Goal: Information Seeking & Learning: Learn about a topic

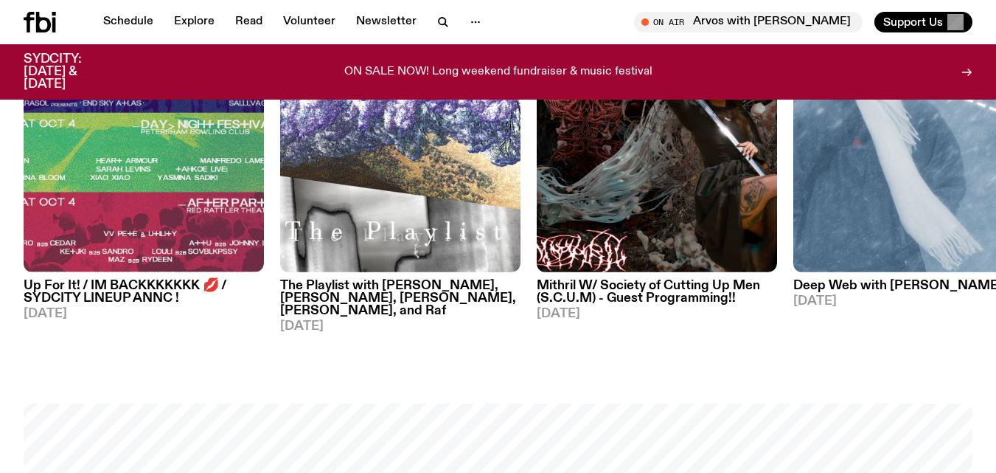
scroll to position [548, 0]
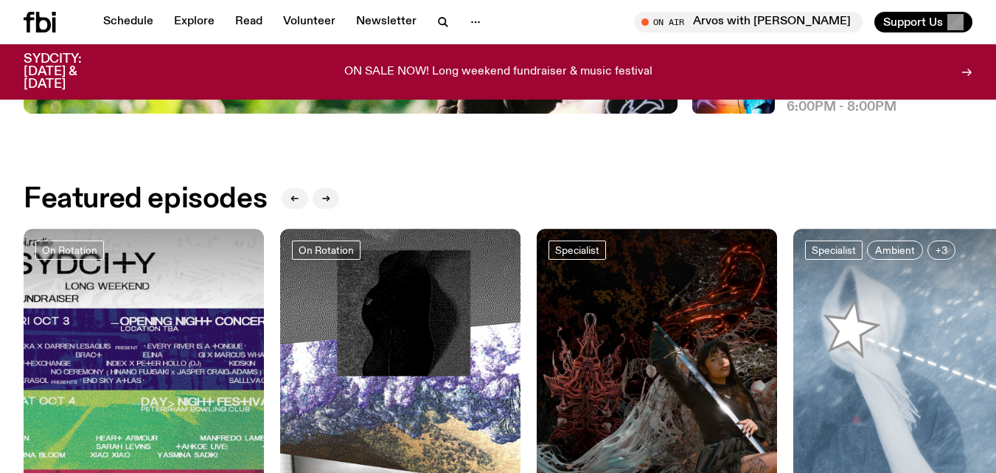
click at [139, 296] on div at bounding box center [144, 269] width 240 height 80
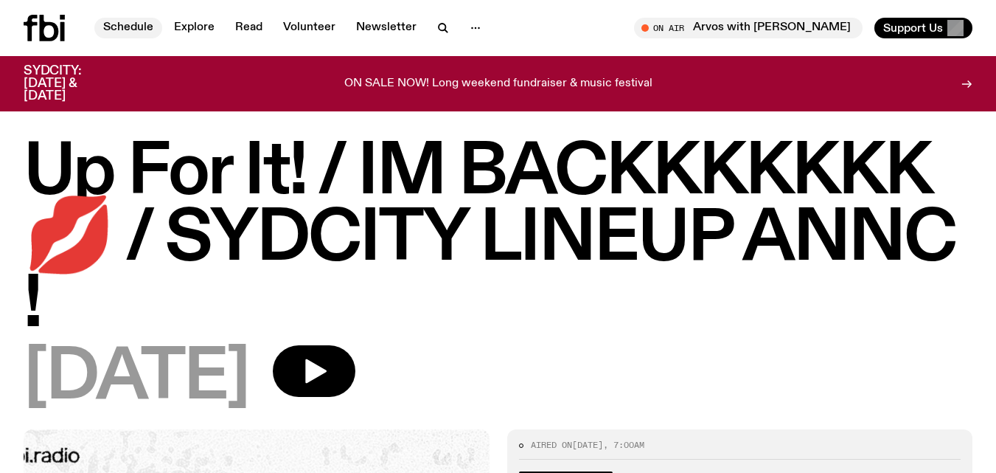
click at [139, 24] on link "Schedule" at bounding box center [128, 28] width 68 height 21
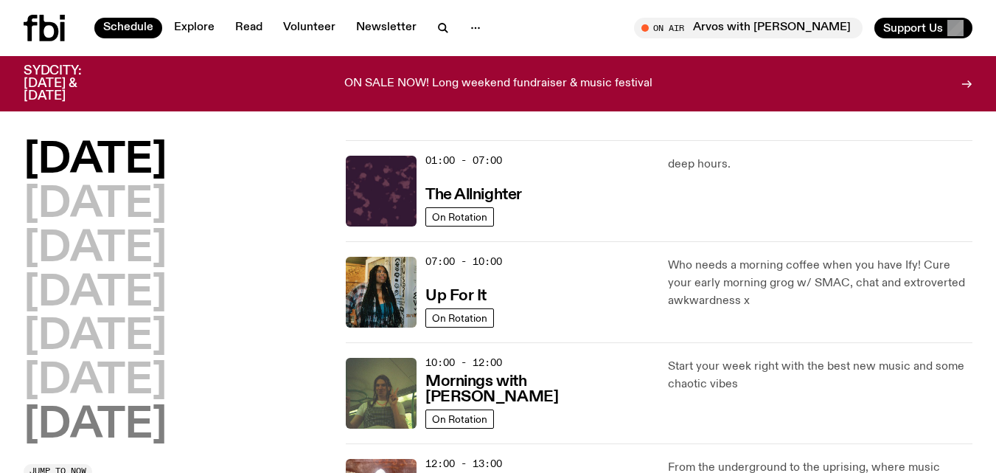
click at [103, 422] on h2 "[DATE]" at bounding box center [95, 425] width 143 height 41
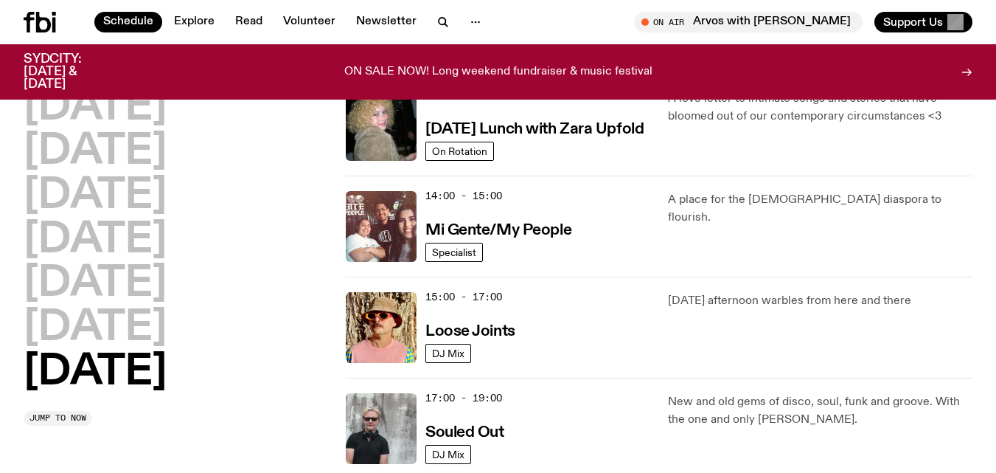
scroll to position [669, 0]
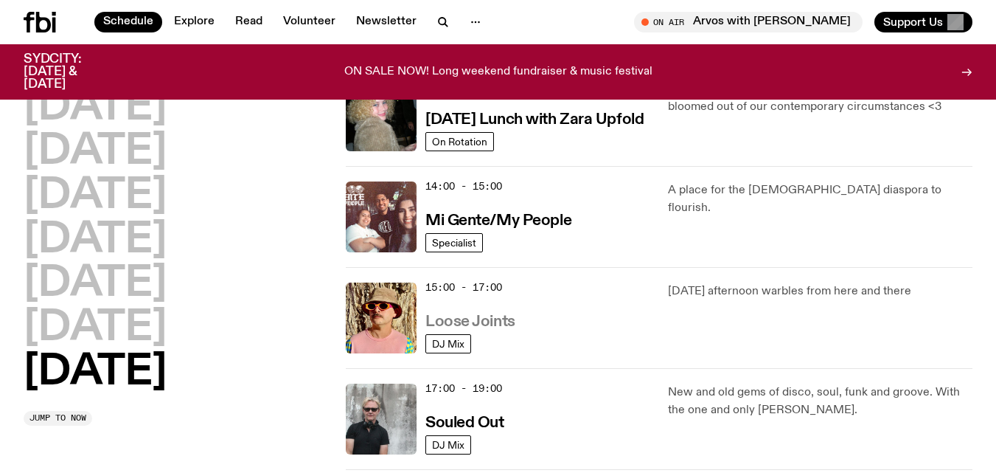
click at [502, 319] on h3 "Loose Joints" at bounding box center [470, 321] width 90 height 15
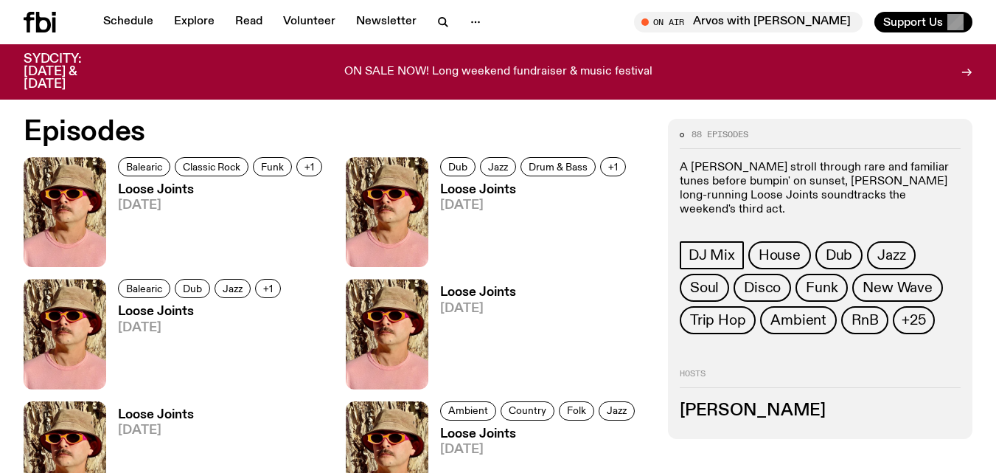
scroll to position [585, 0]
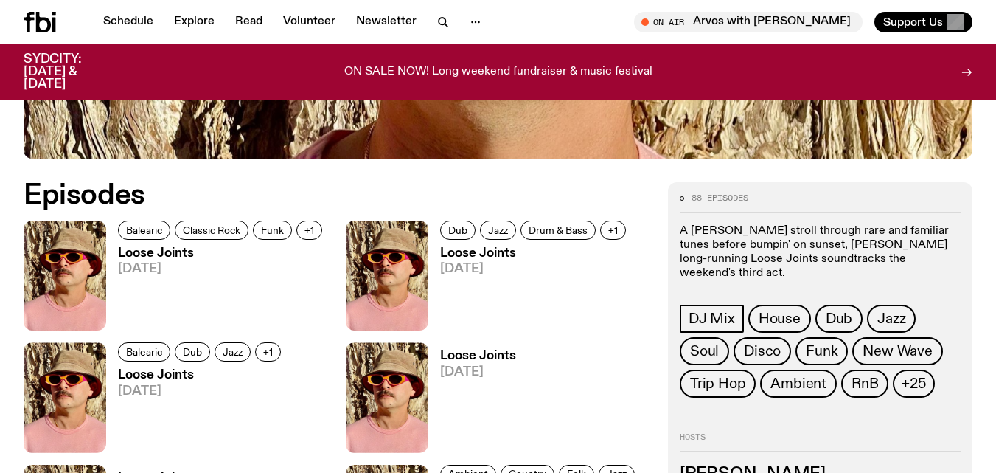
click at [170, 248] on h3 "Loose Joints" at bounding box center [222, 253] width 209 height 13
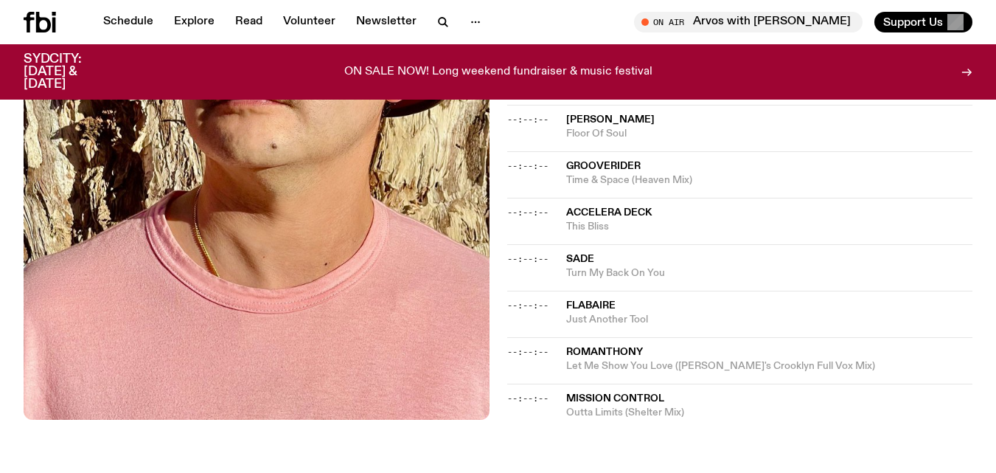
scroll to position [1208, 0]
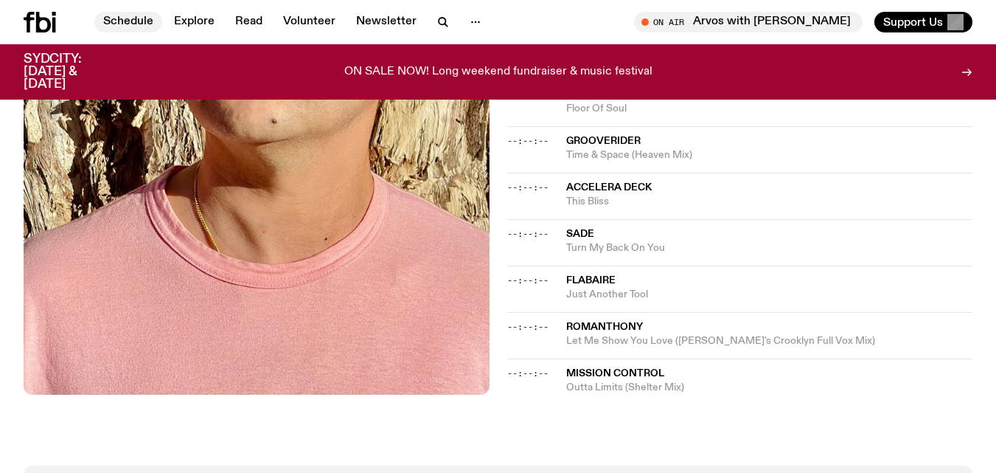
click at [111, 17] on link "Schedule" at bounding box center [128, 22] width 68 height 21
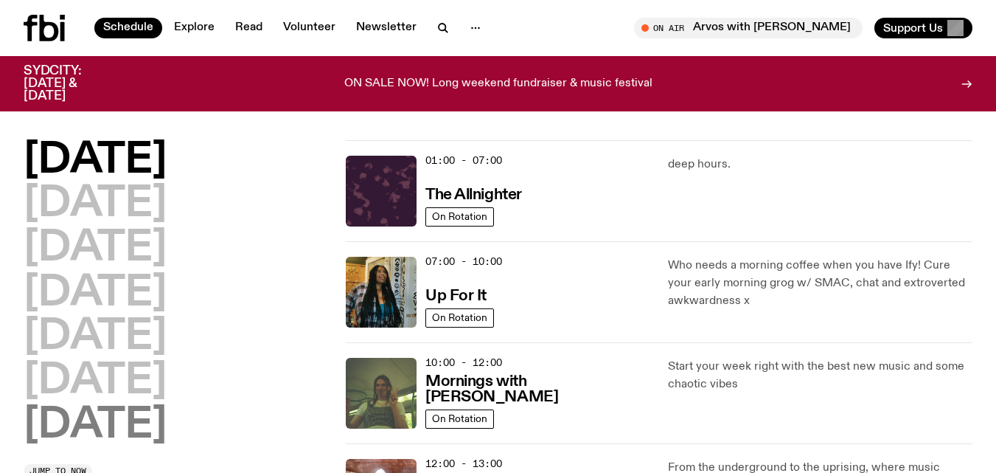
click at [69, 417] on h2 "[DATE]" at bounding box center [95, 425] width 143 height 41
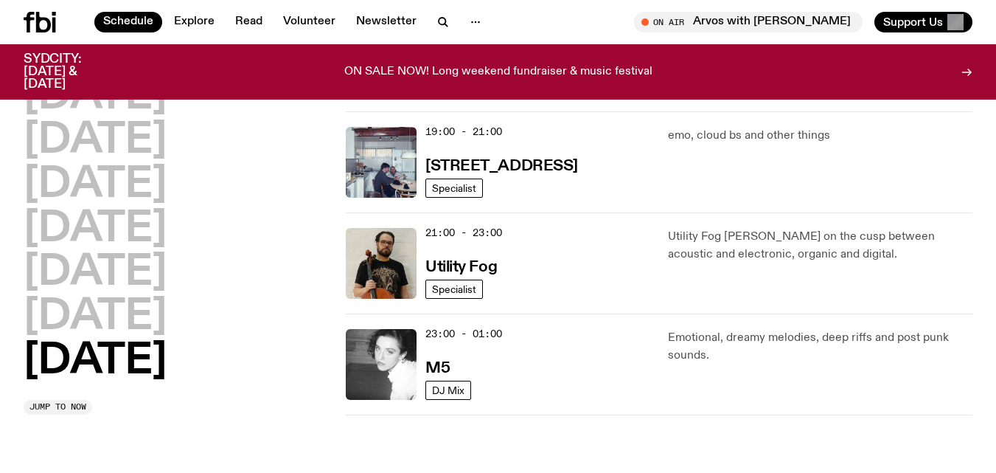
scroll to position [1054, 0]
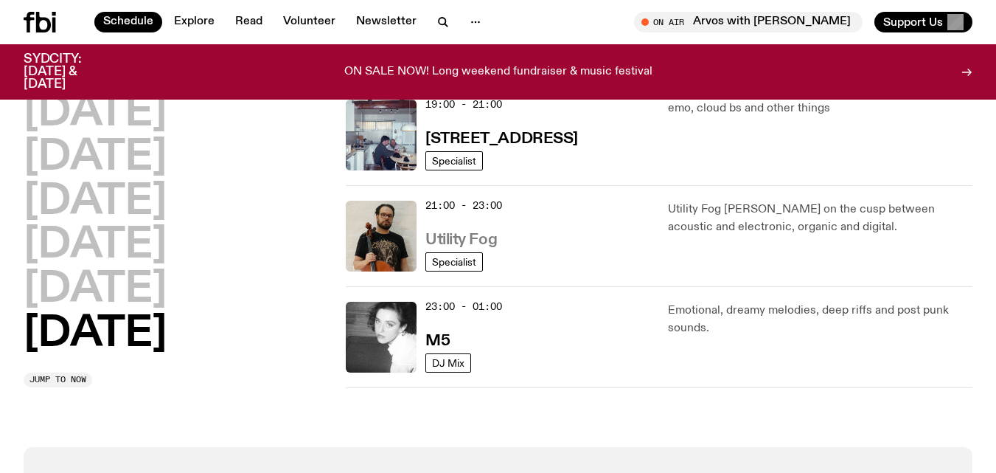
click at [441, 240] on h3 "Utility Fog" at bounding box center [461, 239] width 72 height 15
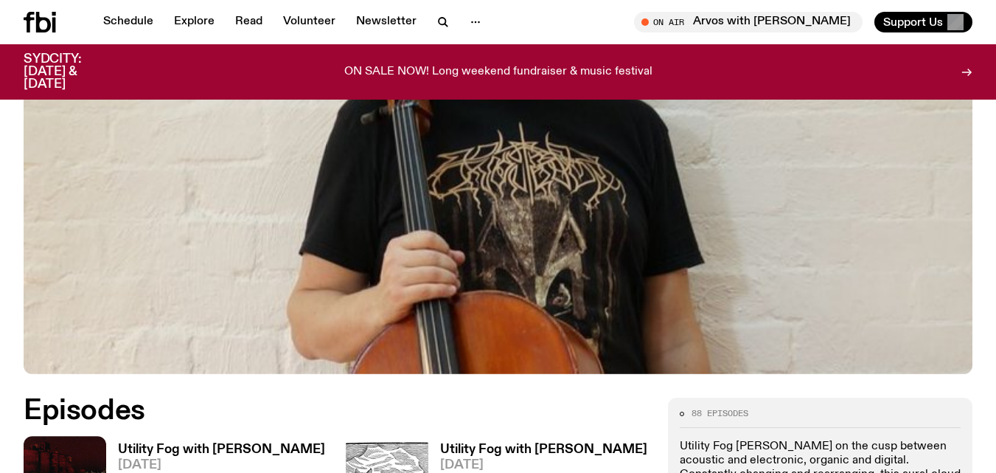
scroll to position [481, 0]
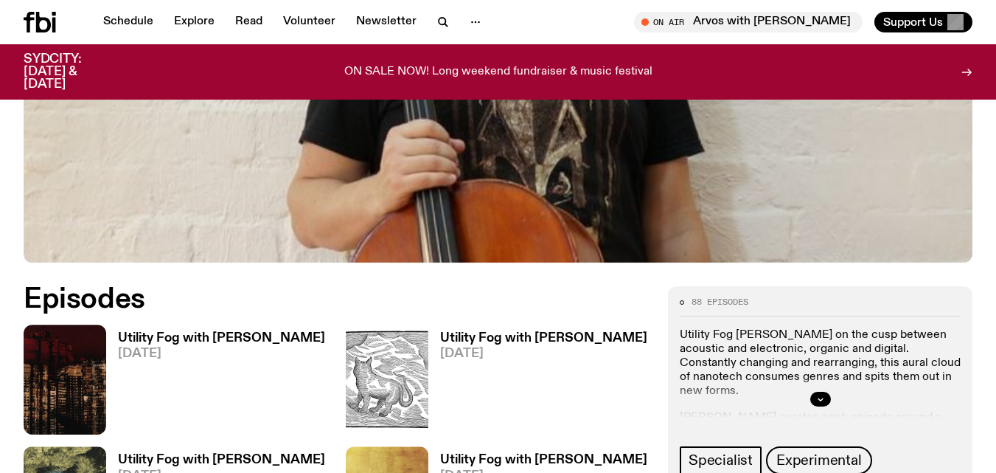
click at [250, 330] on div "Utility Fog with [PERSON_NAME] [DATE]" at bounding box center [215, 379] width 219 height 110
click at [250, 343] on h3 "Utility Fog with [PERSON_NAME]" at bounding box center [221, 338] width 207 height 13
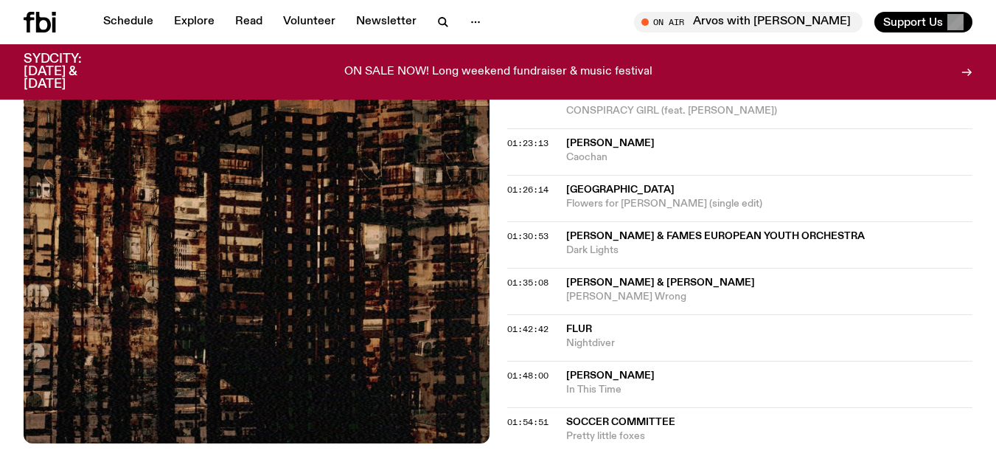
scroll to position [1561, 0]
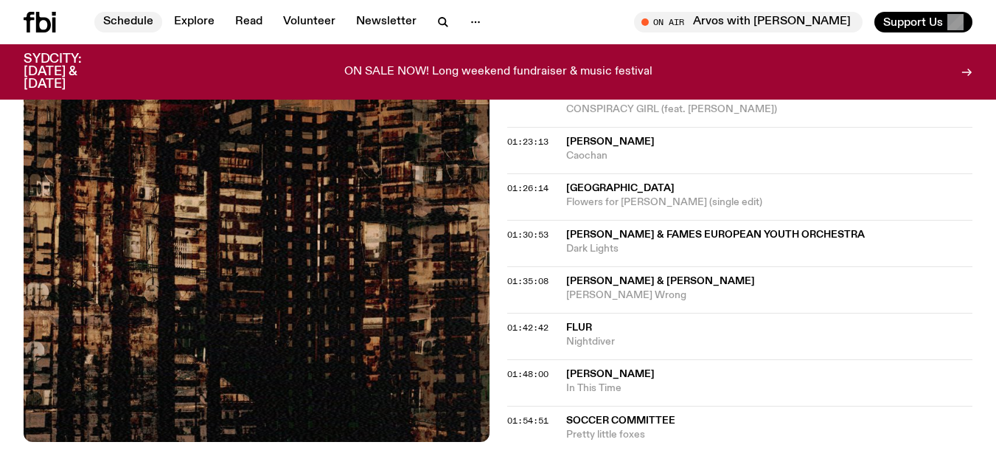
click at [130, 19] on link "Schedule" at bounding box center [128, 22] width 68 height 21
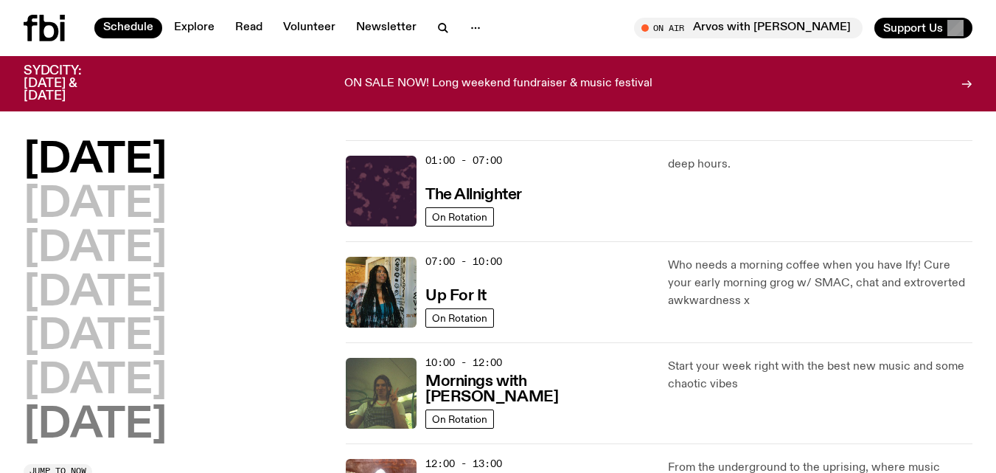
click at [104, 425] on h2 "[DATE]" at bounding box center [95, 425] width 143 height 41
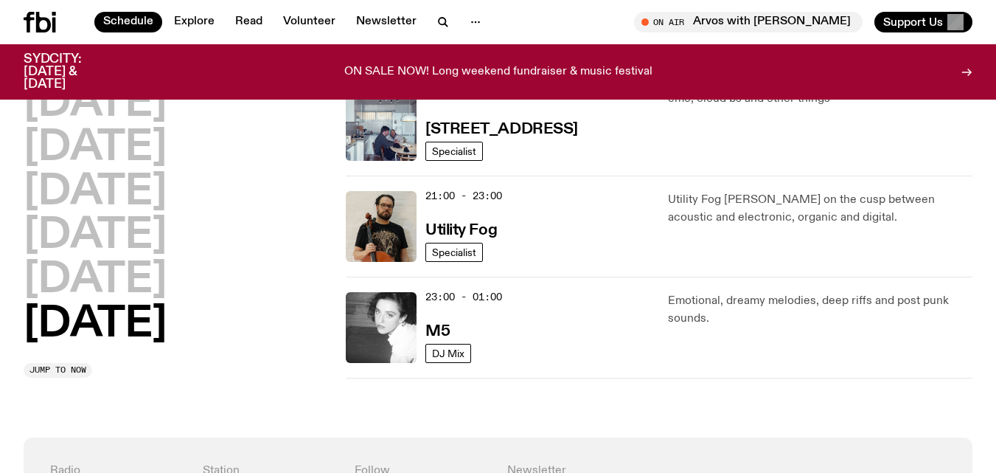
scroll to position [1118, 0]
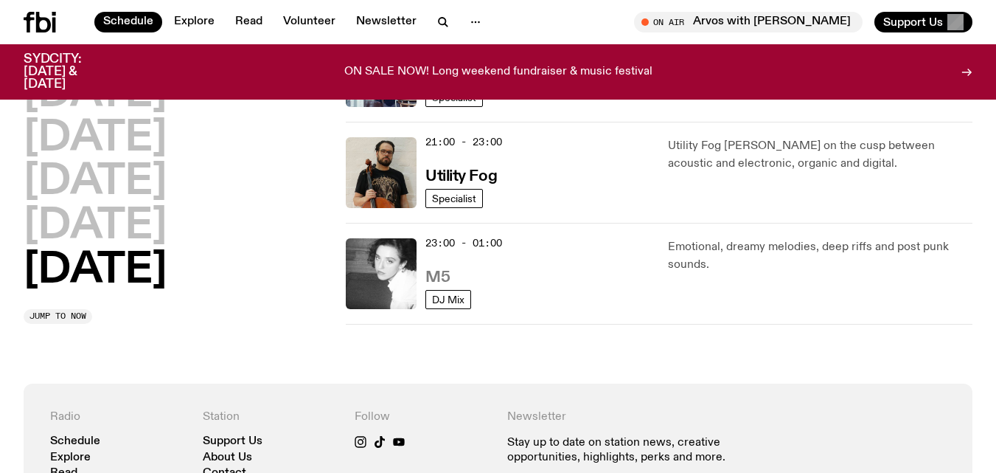
click at [436, 275] on h3 "M5" at bounding box center [437, 277] width 24 height 15
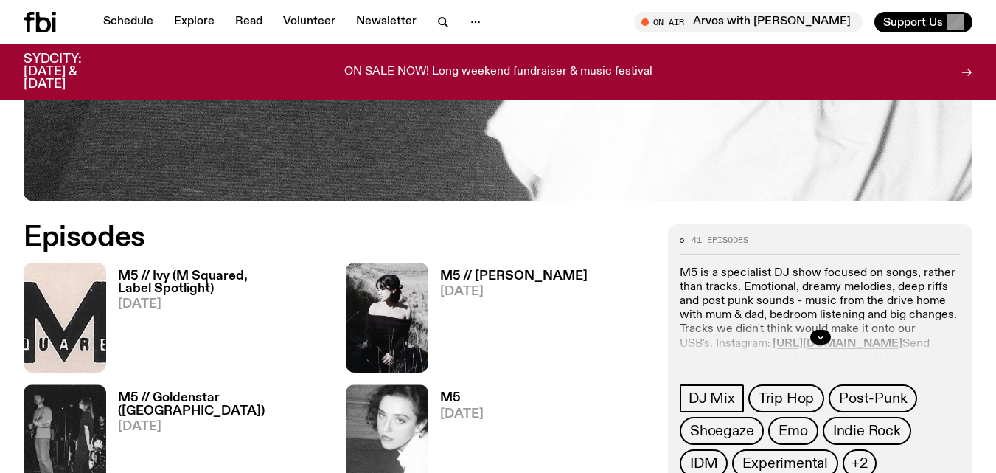
scroll to position [534, 0]
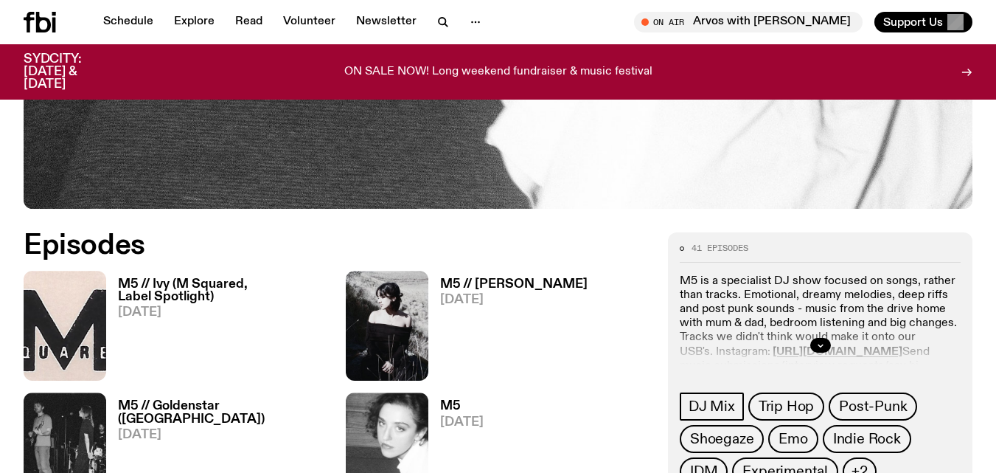
click at [201, 290] on h3 "M5 // Ivy (M Squared, Label Spotlight)" at bounding box center [223, 290] width 210 height 25
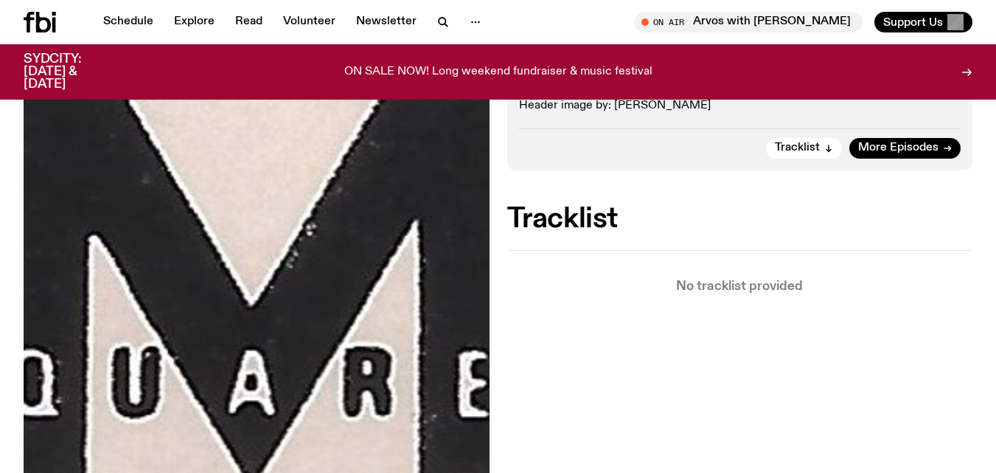
scroll to position [442, 0]
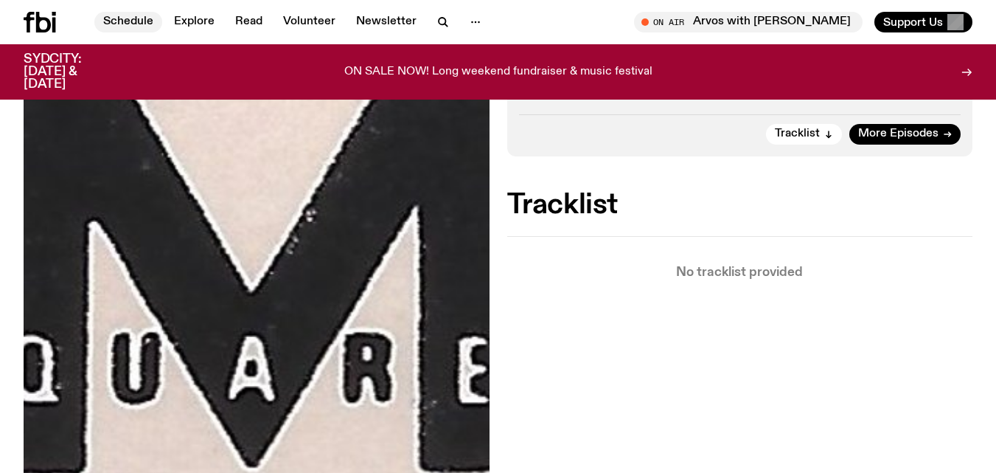
click at [133, 29] on link "Schedule" at bounding box center [128, 22] width 68 height 21
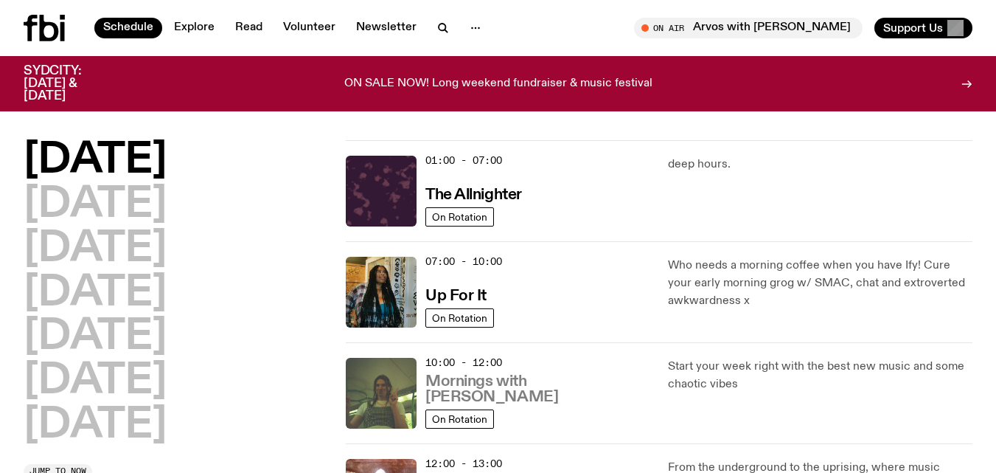
click at [557, 395] on h3 "Mornings with [PERSON_NAME]" at bounding box center [537, 389] width 225 height 31
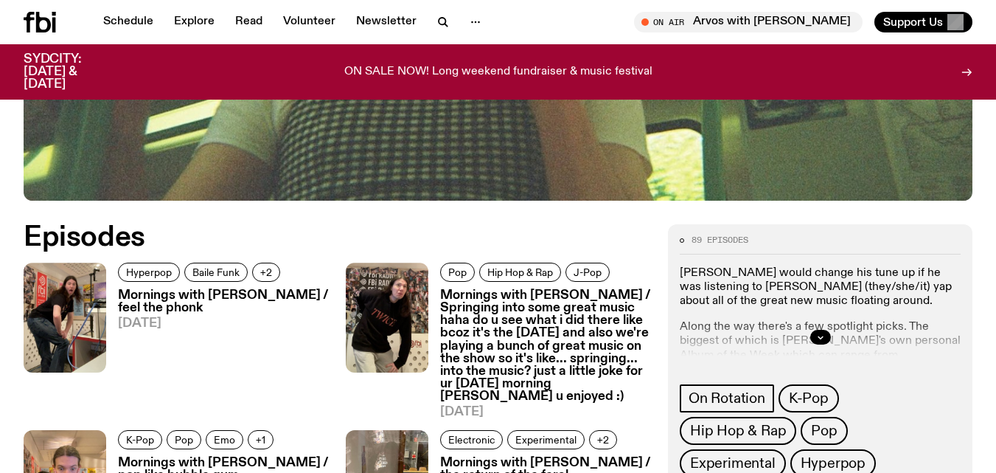
scroll to position [767, 0]
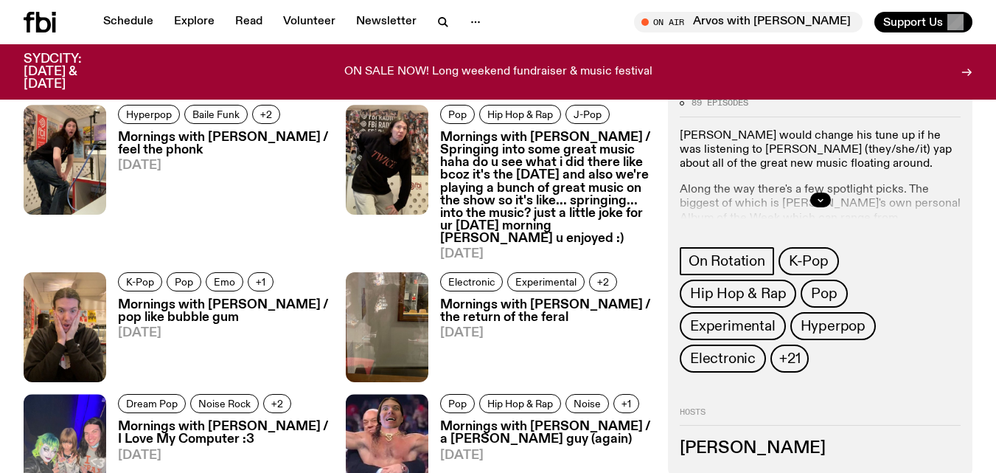
click at [200, 134] on h3 "Mornings with [PERSON_NAME] / feel the phonk" at bounding box center [223, 143] width 210 height 25
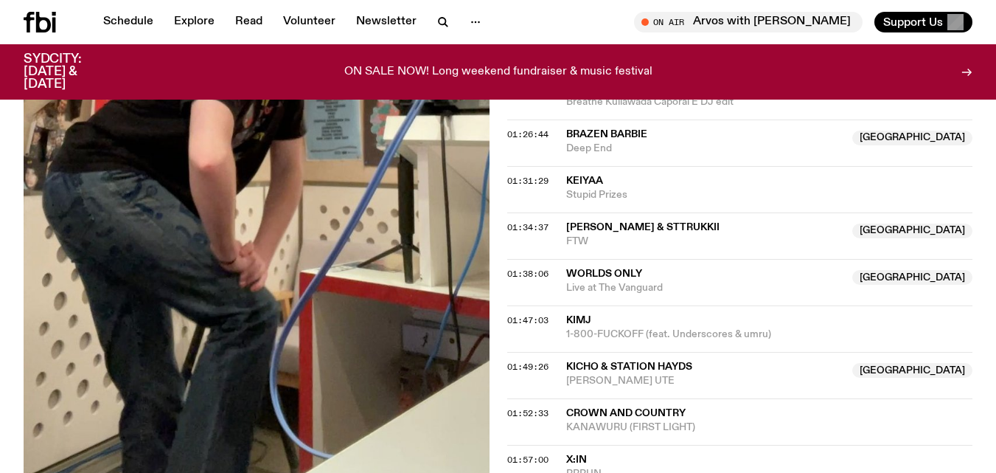
scroll to position [1504, 0]
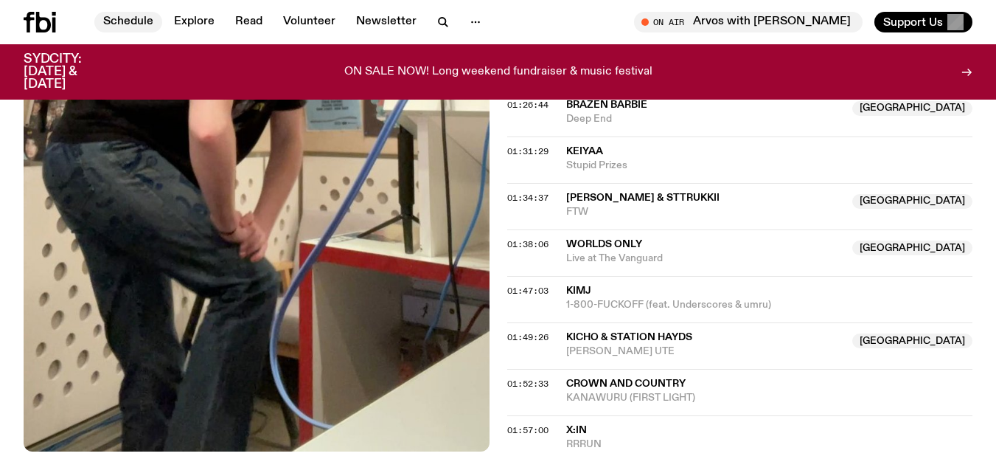
click at [125, 24] on link "Schedule" at bounding box center [128, 22] width 68 height 21
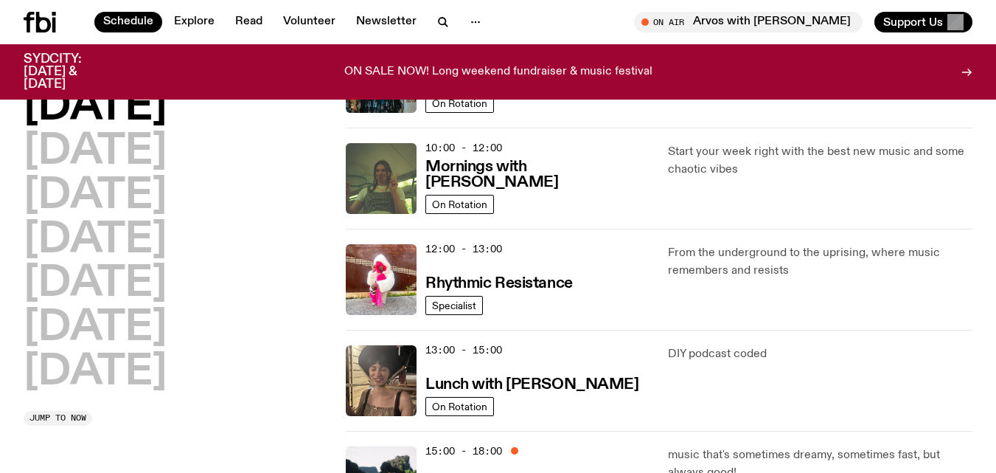
scroll to position [220, 0]
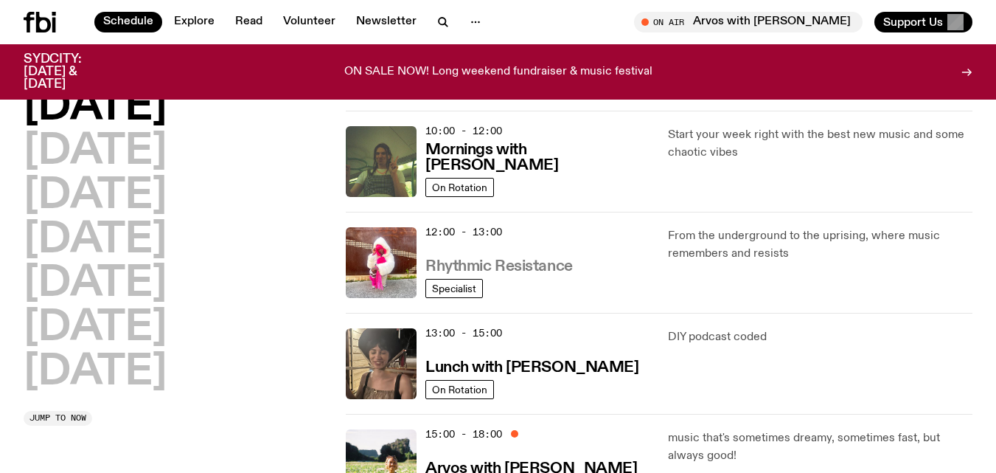
click at [555, 265] on h3 "Rhythmic Resistance" at bounding box center [498, 266] width 147 height 15
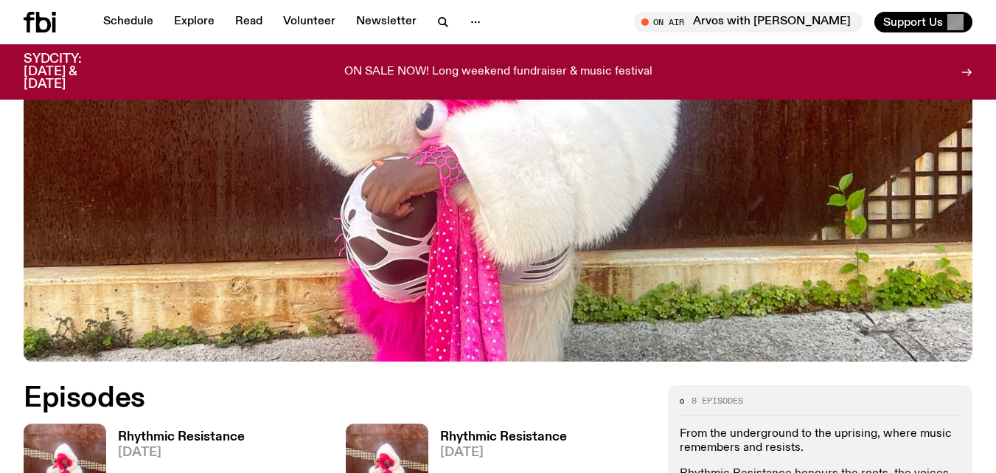
scroll to position [401, 0]
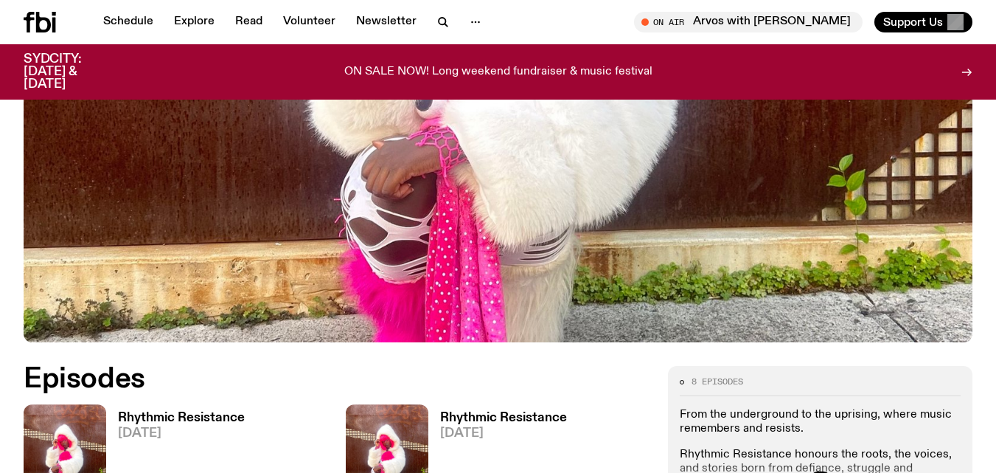
click at [215, 413] on h3 "Rhythmic Resistance" at bounding box center [181, 417] width 127 height 13
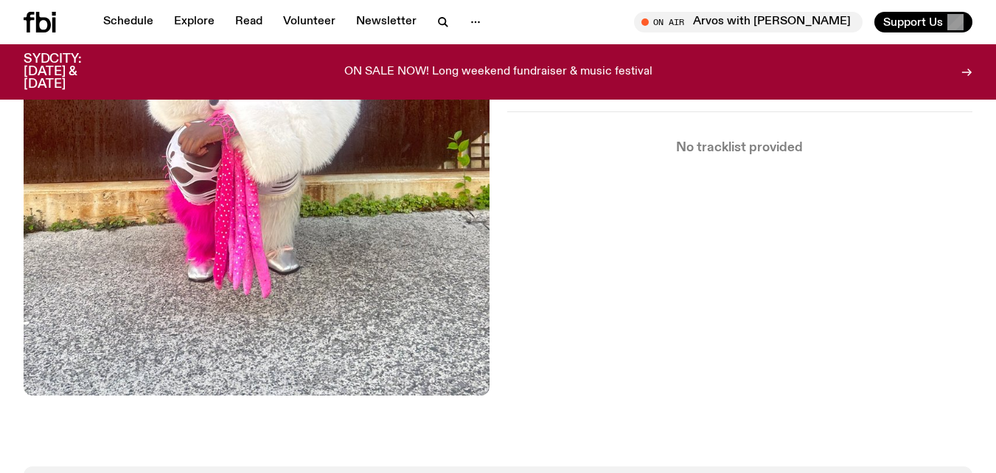
scroll to position [508, 0]
